Goal: Task Accomplishment & Management: Use online tool/utility

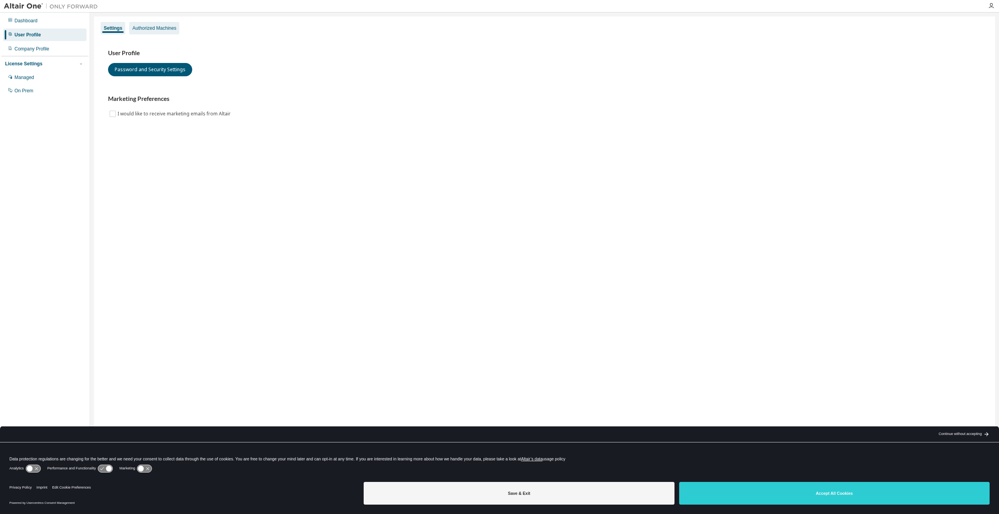
click at [145, 26] on div "Authorized Machines" at bounding box center [154, 28] width 44 height 6
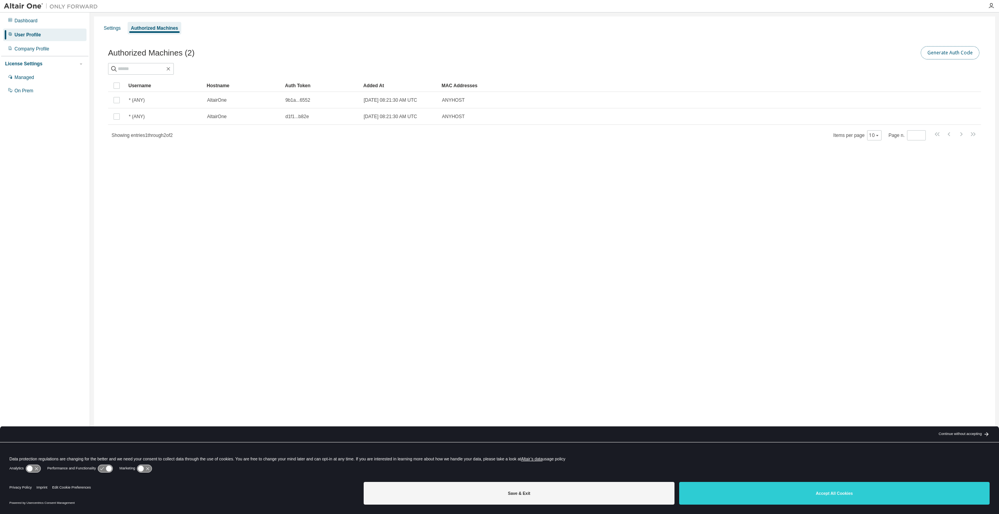
click at [956, 52] on button "Generate Auth Code" at bounding box center [950, 52] width 59 height 13
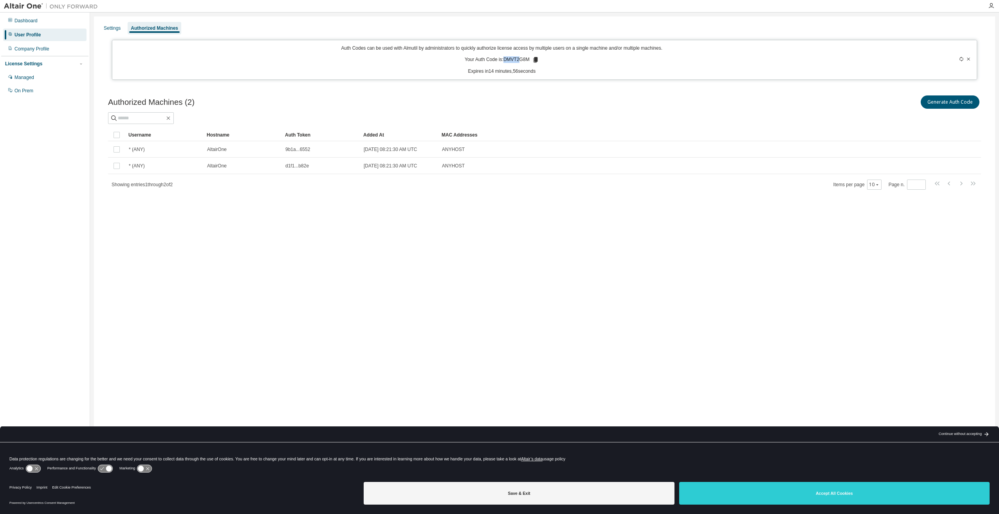
drag, startPoint x: 503, startPoint y: 59, endPoint x: 520, endPoint y: 59, distance: 16.8
click at [520, 59] on p "Your Auth Code is: DMVT2G8M" at bounding box center [502, 59] width 74 height 7
drag, startPoint x: 520, startPoint y: 59, endPoint x: 553, endPoint y: 63, distance: 32.8
click at [553, 63] on div "Auth Codes can be used with Almutil by administrators to quickly authorize lice…" at bounding box center [501, 60] width 769 height 30
click at [537, 60] on icon at bounding box center [535, 59] width 4 height 5
